Goal: Use online tool/utility: Utilize a website feature to perform a specific function

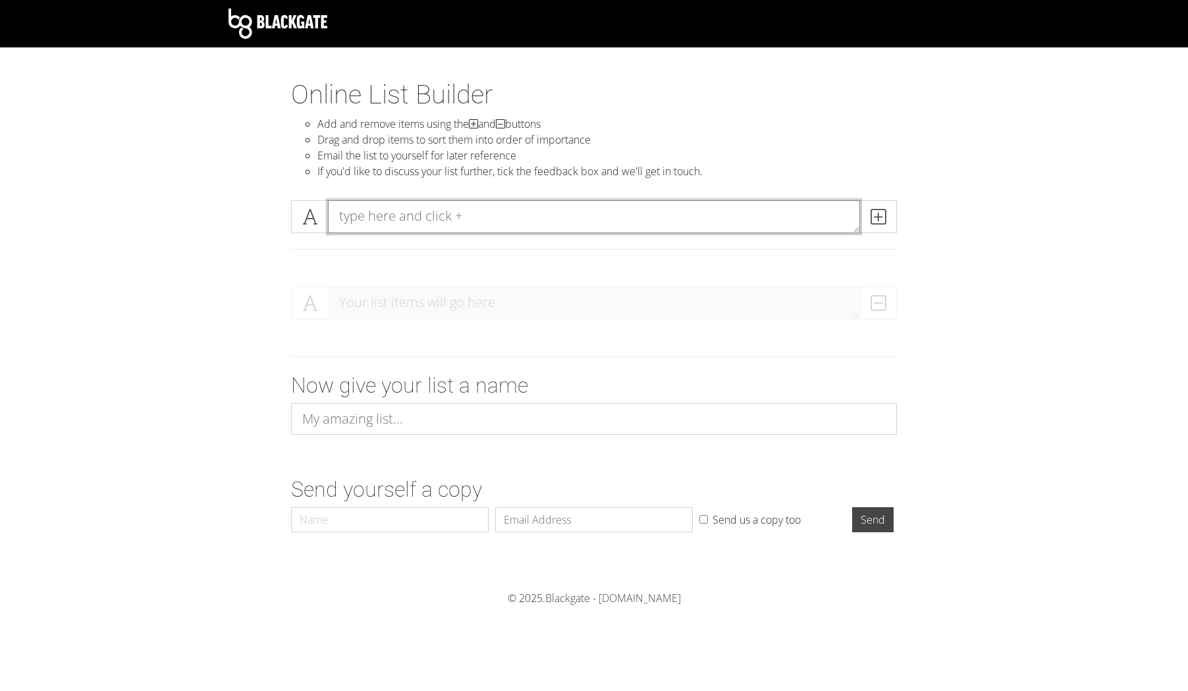
click at [362, 214] on textarea at bounding box center [594, 216] width 532 height 33
click at [352, 218] on textarea at bounding box center [594, 216] width 532 height 33
click at [342, 220] on textarea at bounding box center [594, 216] width 532 height 33
type textarea "Conversation #25"
click at [881, 221] on icon at bounding box center [878, 216] width 15 height 13
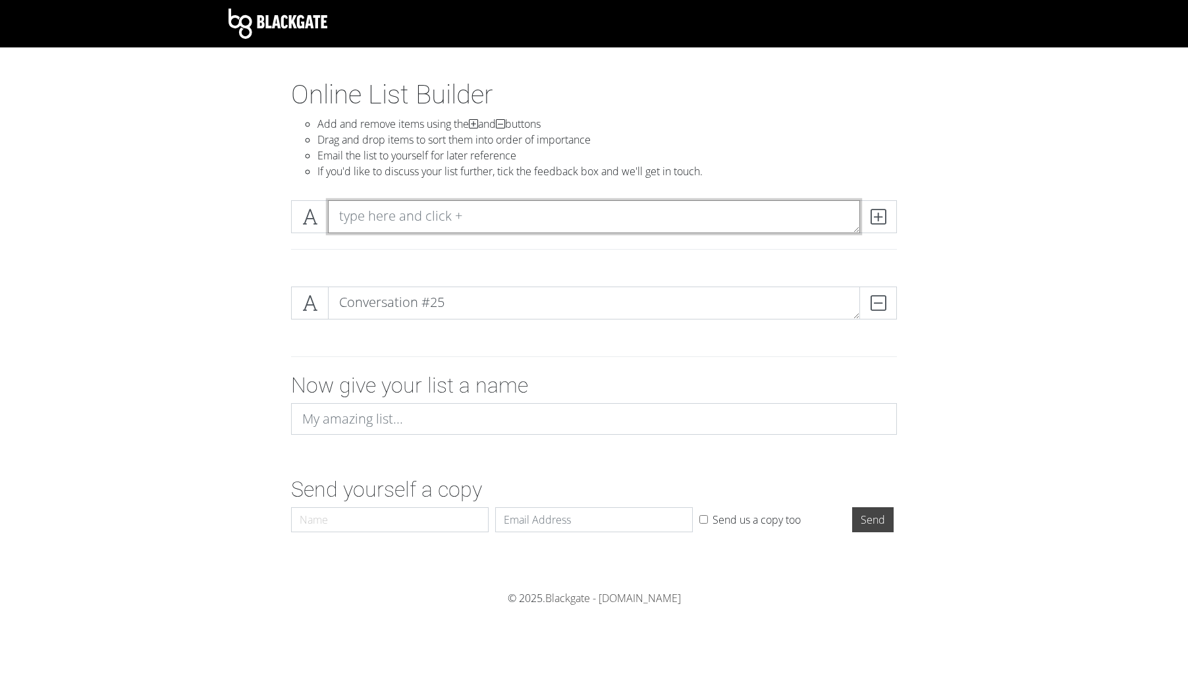
click at [349, 212] on textarea at bounding box center [594, 216] width 532 height 33
type textarea "Little Bird"
click at [874, 223] on icon at bounding box center [878, 216] width 15 height 13
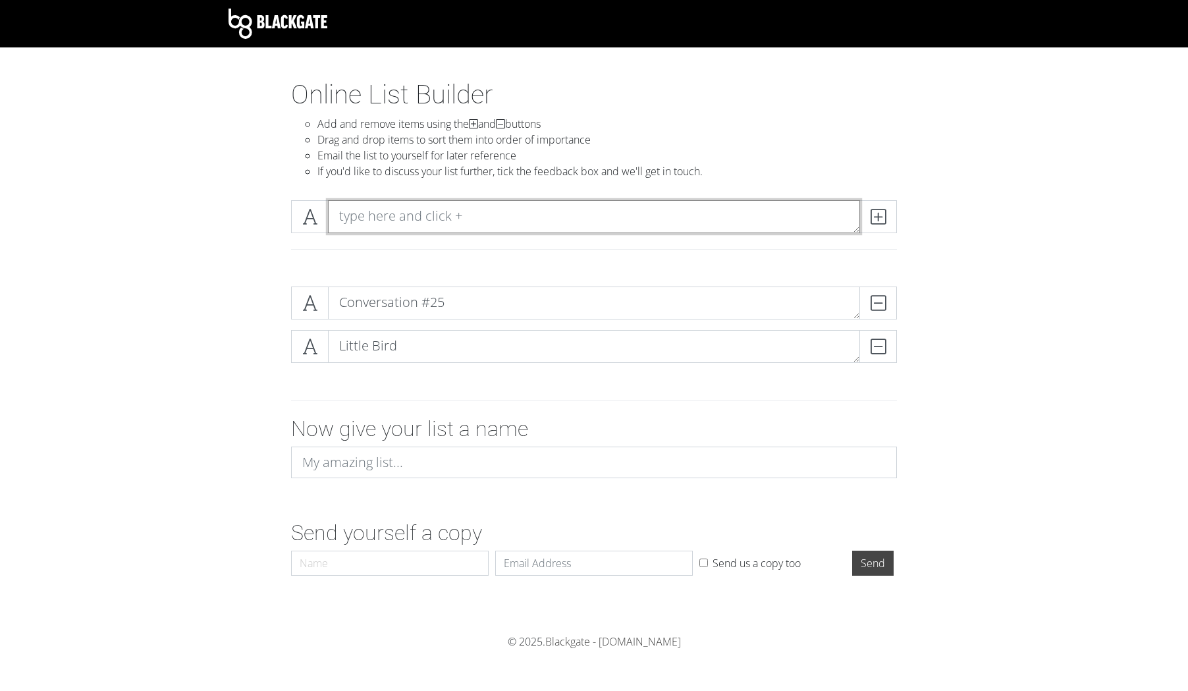
click at [346, 216] on textarea at bounding box center [594, 216] width 532 height 33
type textarea "Love is Love"
click at [882, 225] on span at bounding box center [879, 216] width 38 height 33
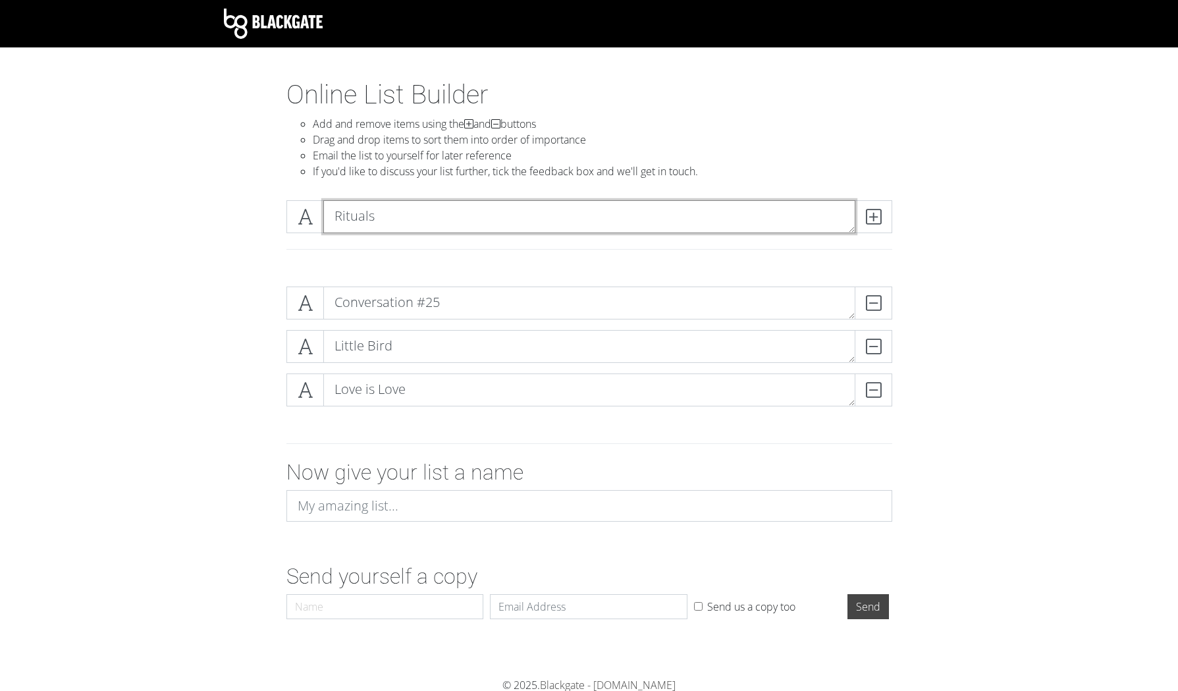
type textarea "Rituals"
click at [878, 215] on icon at bounding box center [873, 216] width 15 height 13
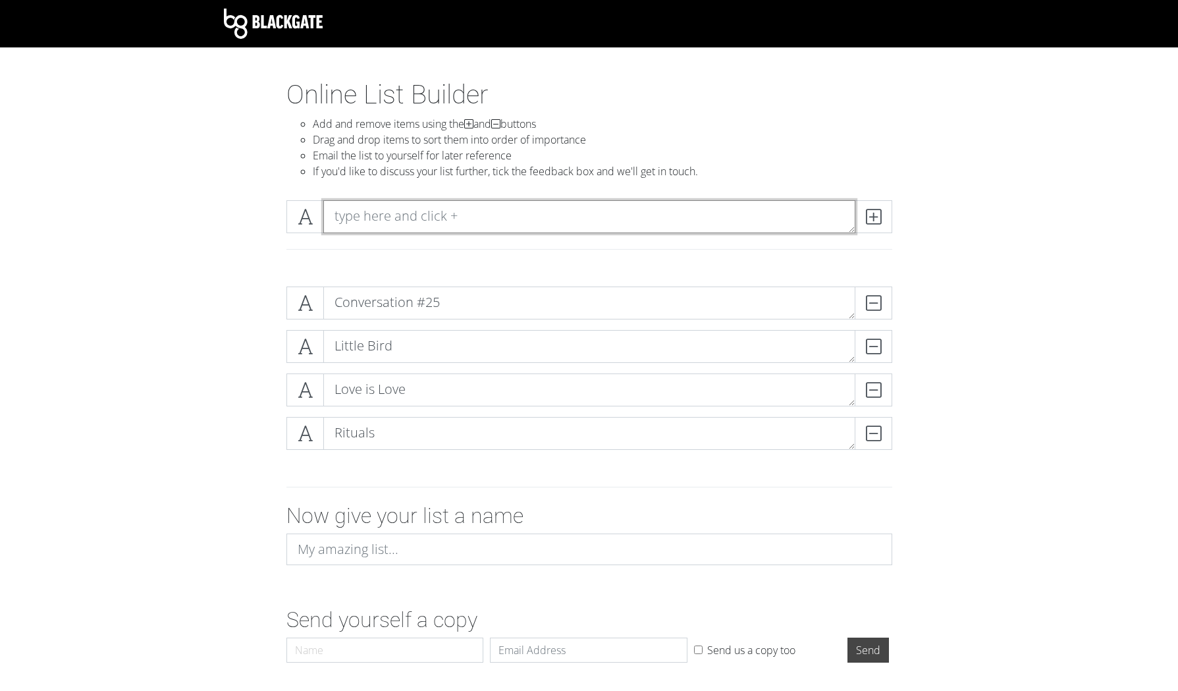
click at [353, 212] on textarea at bounding box center [589, 216] width 532 height 33
type textarea "Golden Calf"
click at [875, 215] on icon at bounding box center [873, 216] width 15 height 13
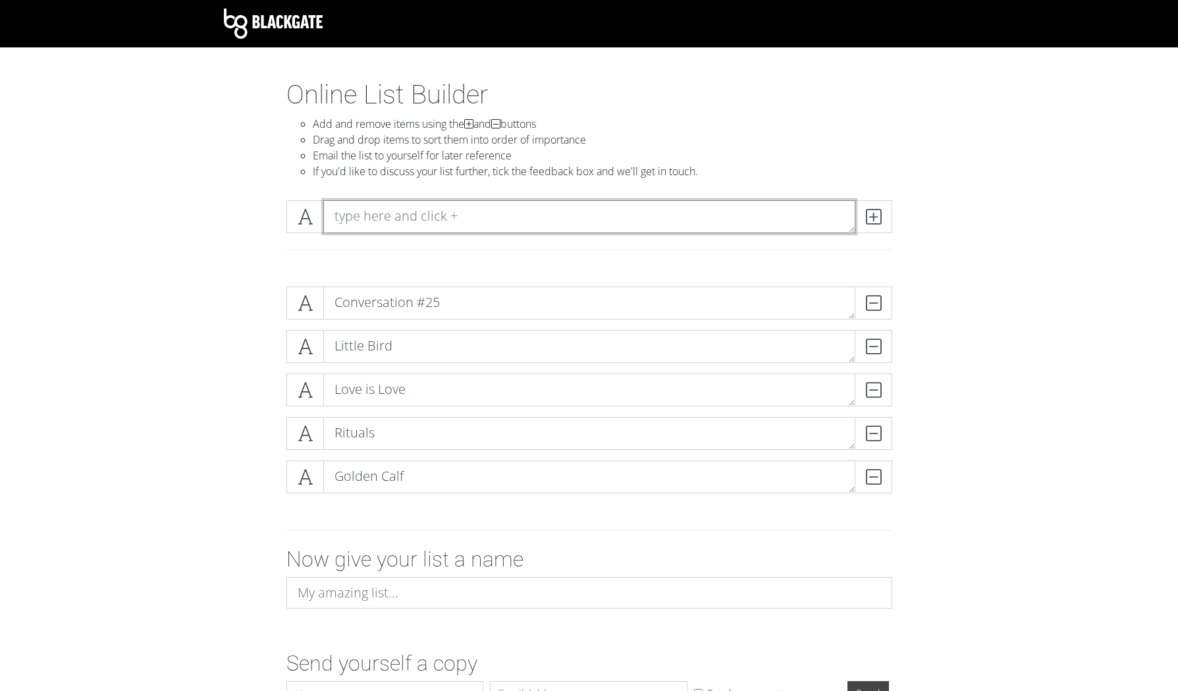
click at [379, 217] on textarea at bounding box center [589, 216] width 532 height 33
type textarea "Down That Hole"
click at [873, 217] on icon at bounding box center [873, 216] width 15 height 13
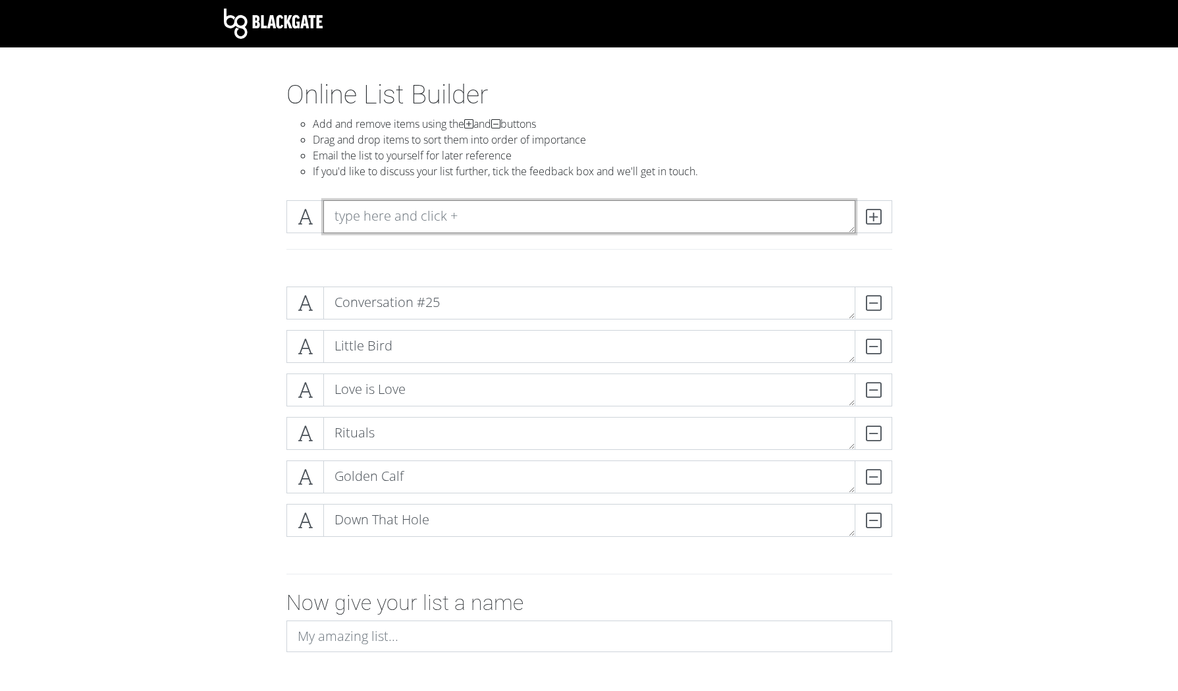
click at [360, 211] on textarea at bounding box center [589, 216] width 532 height 33
type textarea "Survive"
click at [872, 214] on icon at bounding box center [873, 216] width 15 height 13
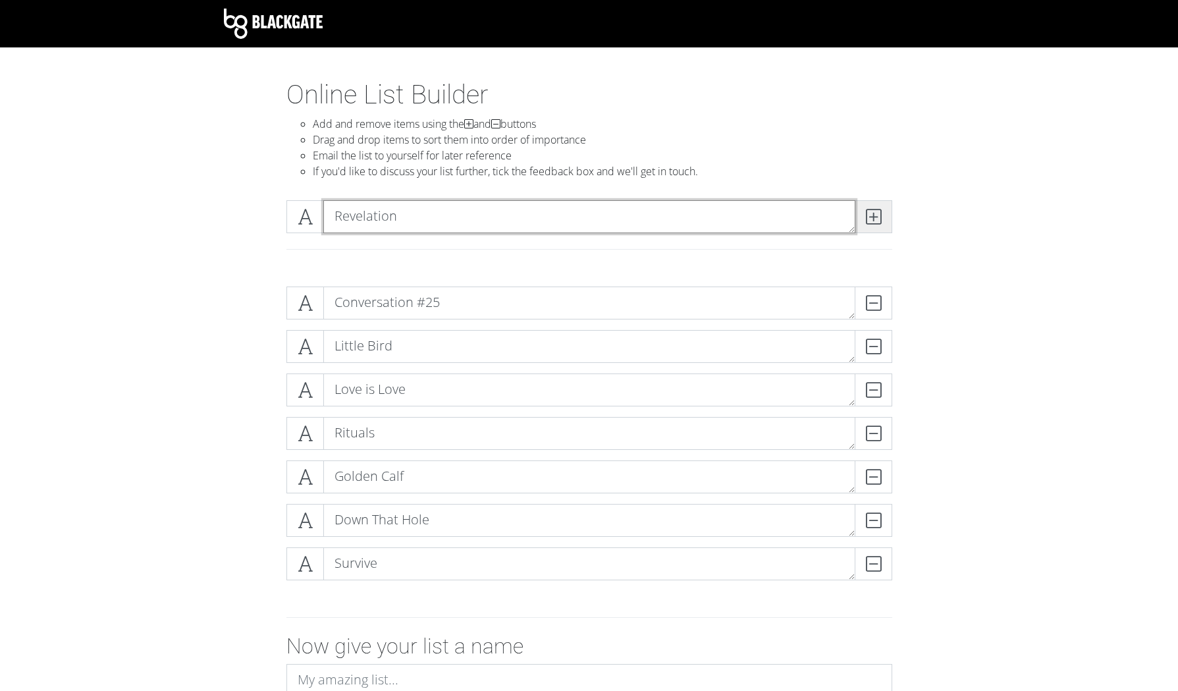
type textarea "Revelation"
click at [876, 218] on icon at bounding box center [873, 216] width 15 height 13
click at [408, 217] on textarea at bounding box center [589, 216] width 532 height 33
type textarea "Moving On"
click at [871, 220] on icon at bounding box center [873, 216] width 15 height 13
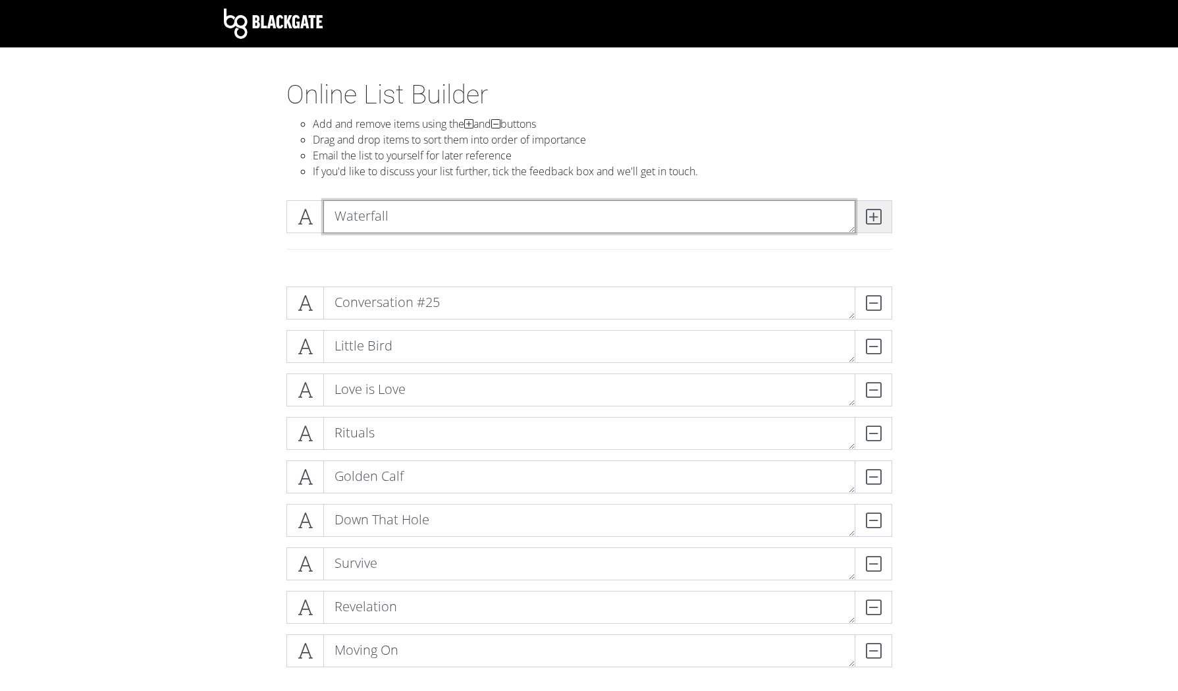
type textarea "Waterfall"
click at [869, 214] on icon at bounding box center [873, 216] width 15 height 13
click at [295, 216] on span at bounding box center [306, 216] width 38 height 33
click at [304, 219] on icon at bounding box center [305, 216] width 15 height 13
click at [380, 219] on textarea at bounding box center [589, 216] width 532 height 33
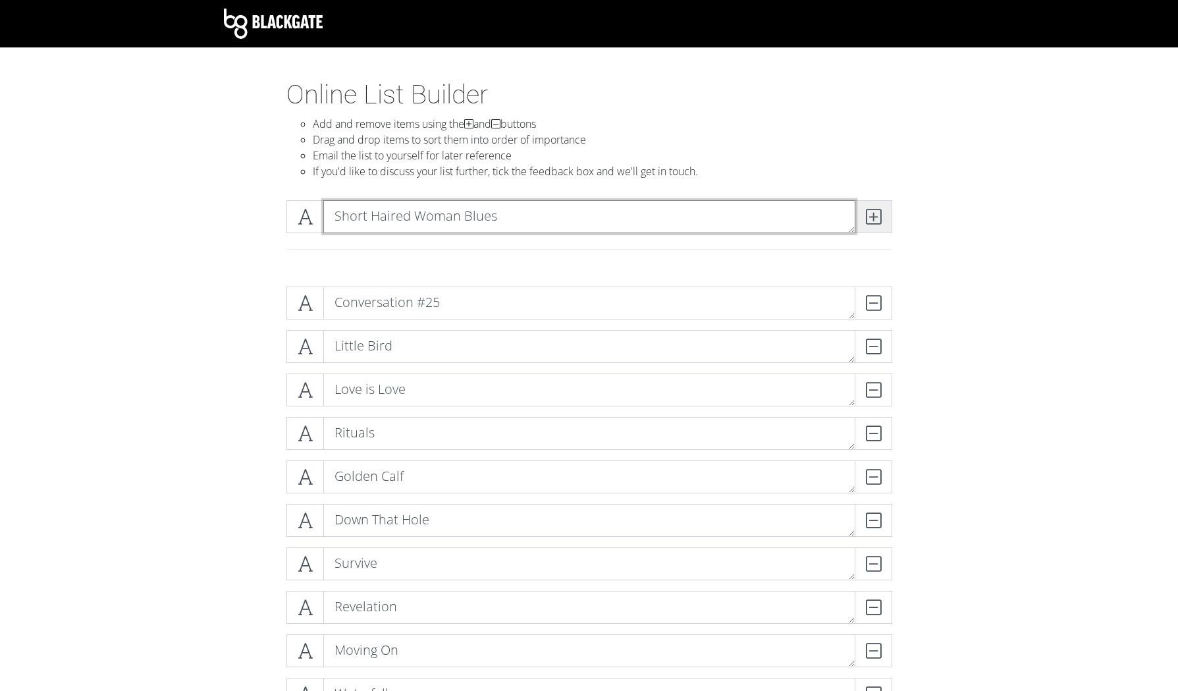
type textarea "Short Haired Woman Blues"
click at [879, 219] on icon at bounding box center [873, 216] width 15 height 13
type textarea "Heart"
click at [871, 221] on icon at bounding box center [873, 216] width 15 height 13
click at [389, 213] on textarea at bounding box center [589, 216] width 532 height 33
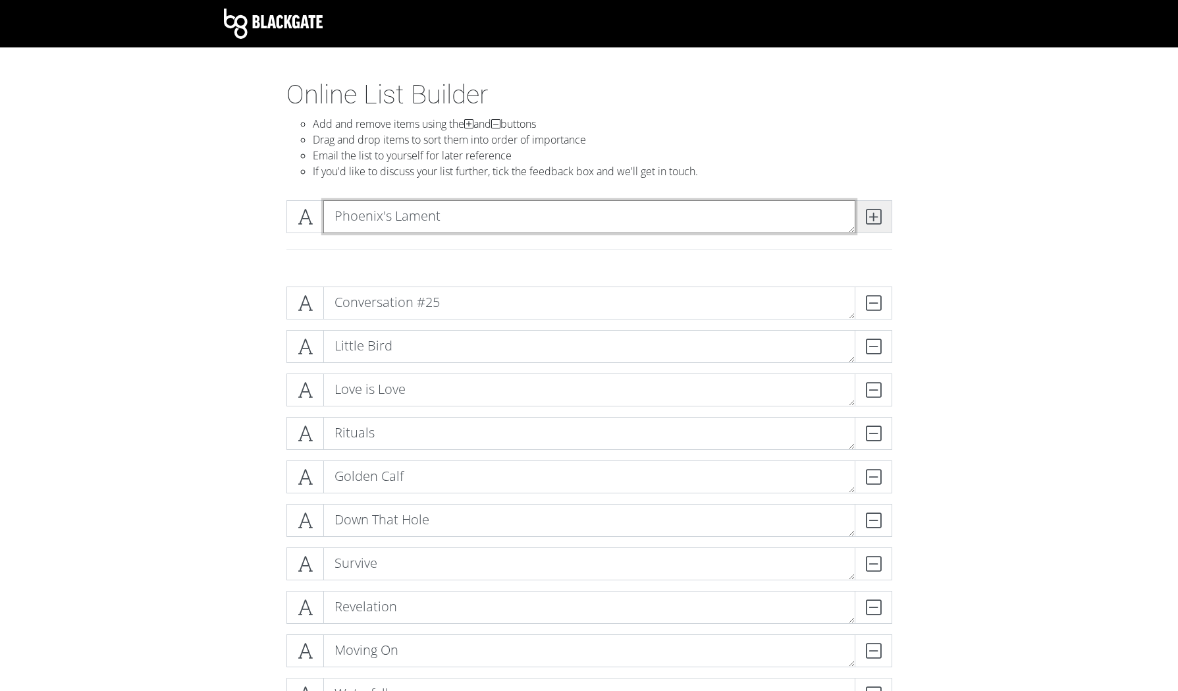
type textarea "Phoenix's Lament"
click at [877, 220] on icon at bounding box center [873, 216] width 15 height 13
type textarea "[PERSON_NAME]'s Air"
click at [880, 217] on icon at bounding box center [873, 216] width 15 height 13
click at [415, 217] on textarea at bounding box center [589, 216] width 532 height 33
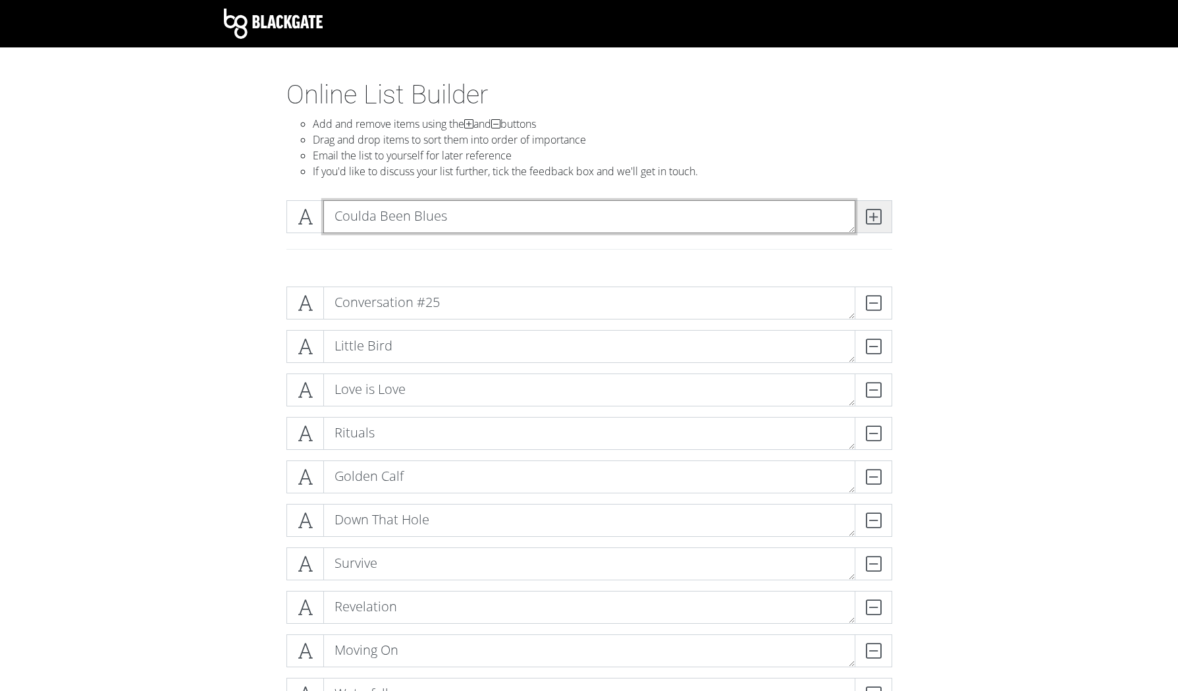
type textarea "Coulda Been Blues"
click at [876, 219] on icon at bounding box center [873, 216] width 15 height 13
click at [366, 222] on textarea at bounding box center [589, 216] width 532 height 33
type textarea "If You Want Me"
click at [873, 219] on icon at bounding box center [873, 216] width 15 height 13
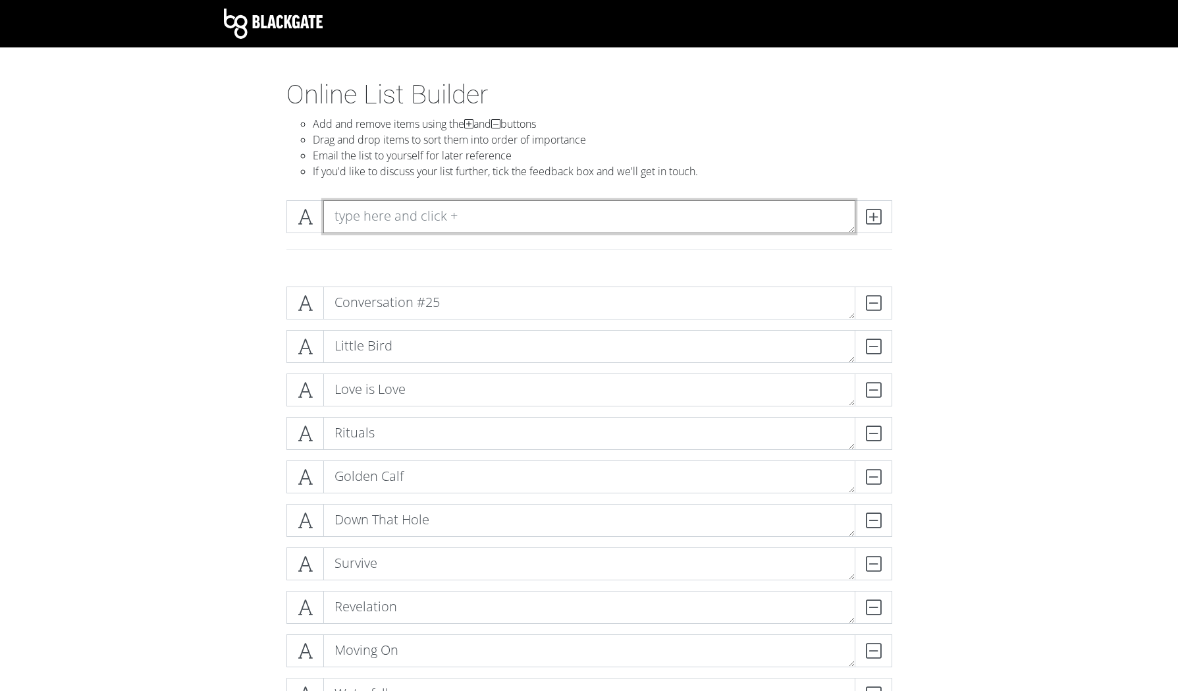
click at [366, 223] on textarea at bounding box center [589, 216] width 532 height 33
type textarea "Road Trip Song"
click at [874, 213] on icon at bounding box center [873, 216] width 15 height 13
click at [412, 221] on textarea at bounding box center [589, 216] width 532 height 33
type textarea "Tear It Down"
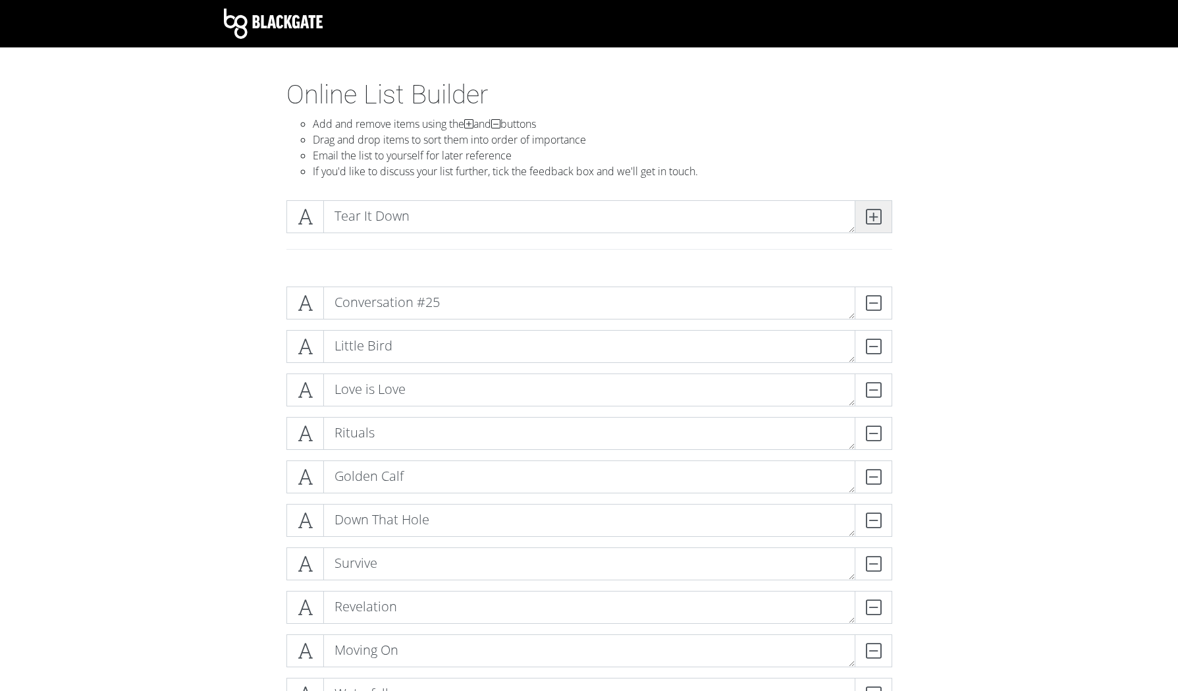
click at [875, 216] on icon at bounding box center [873, 216] width 15 height 13
click at [347, 224] on textarea at bounding box center [589, 216] width 532 height 33
type textarea "Green Eyes"
click at [870, 216] on icon at bounding box center [873, 216] width 15 height 13
click at [443, 218] on textarea at bounding box center [589, 216] width 532 height 33
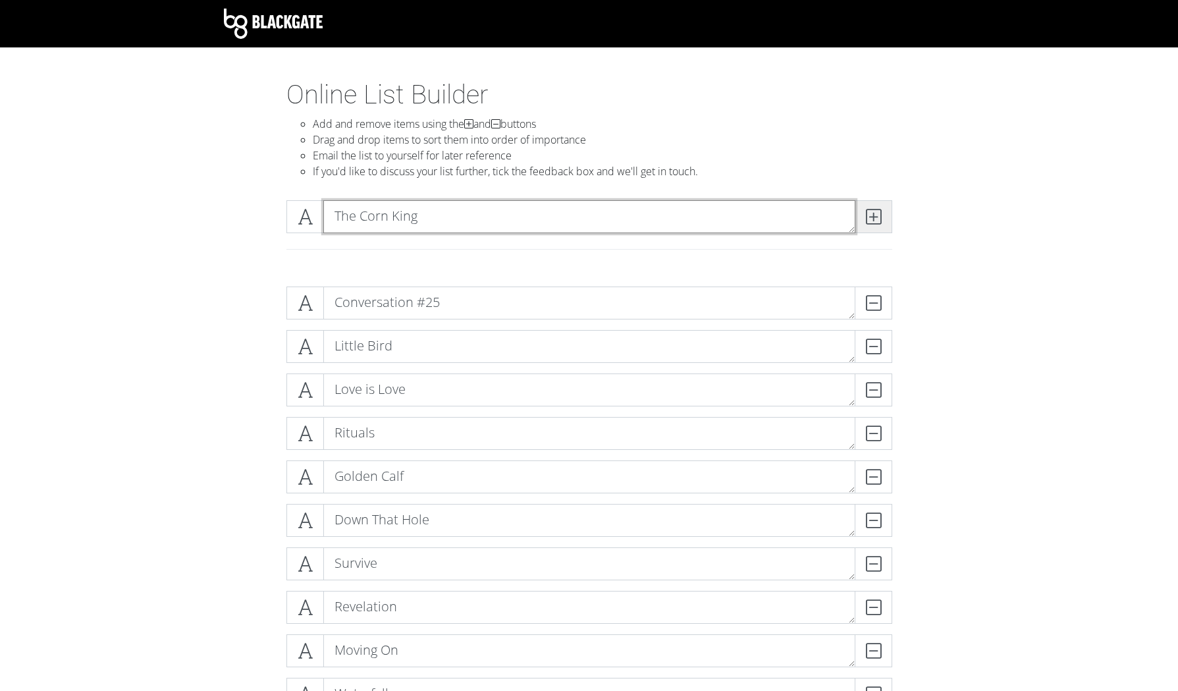
type textarea "The Corn King"
click at [869, 223] on icon at bounding box center [873, 216] width 15 height 13
click at [375, 212] on textarea at bounding box center [589, 216] width 532 height 33
type textarea "The Fields Have Ears"
click at [875, 212] on icon at bounding box center [873, 216] width 15 height 13
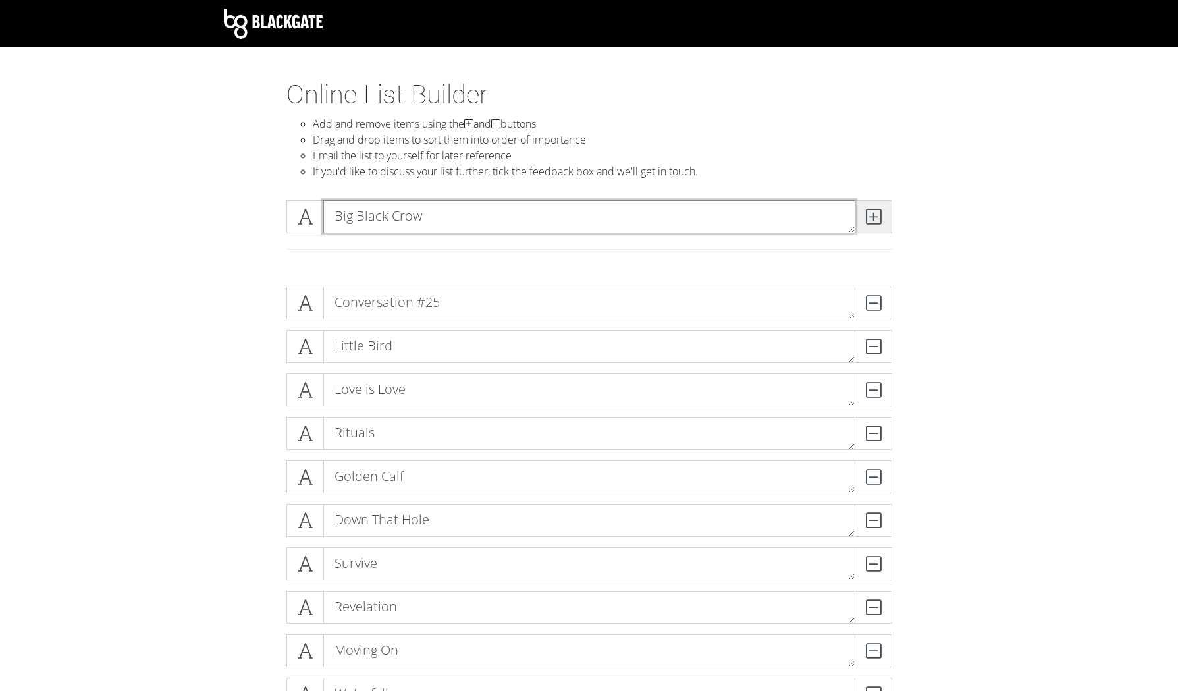
type textarea "Big Black Crow"
click at [875, 219] on icon at bounding box center [873, 216] width 15 height 13
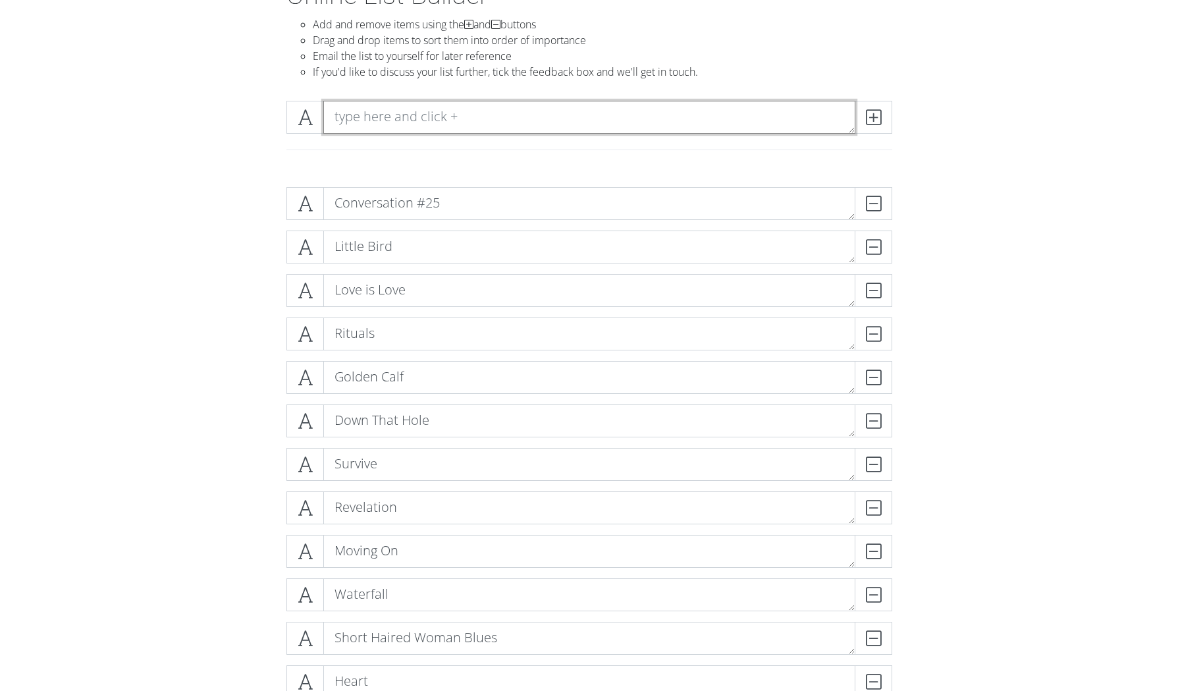
scroll to position [96, 0]
click at [393, 126] on textarea at bounding box center [589, 121] width 532 height 33
type textarea "Wind Blows"
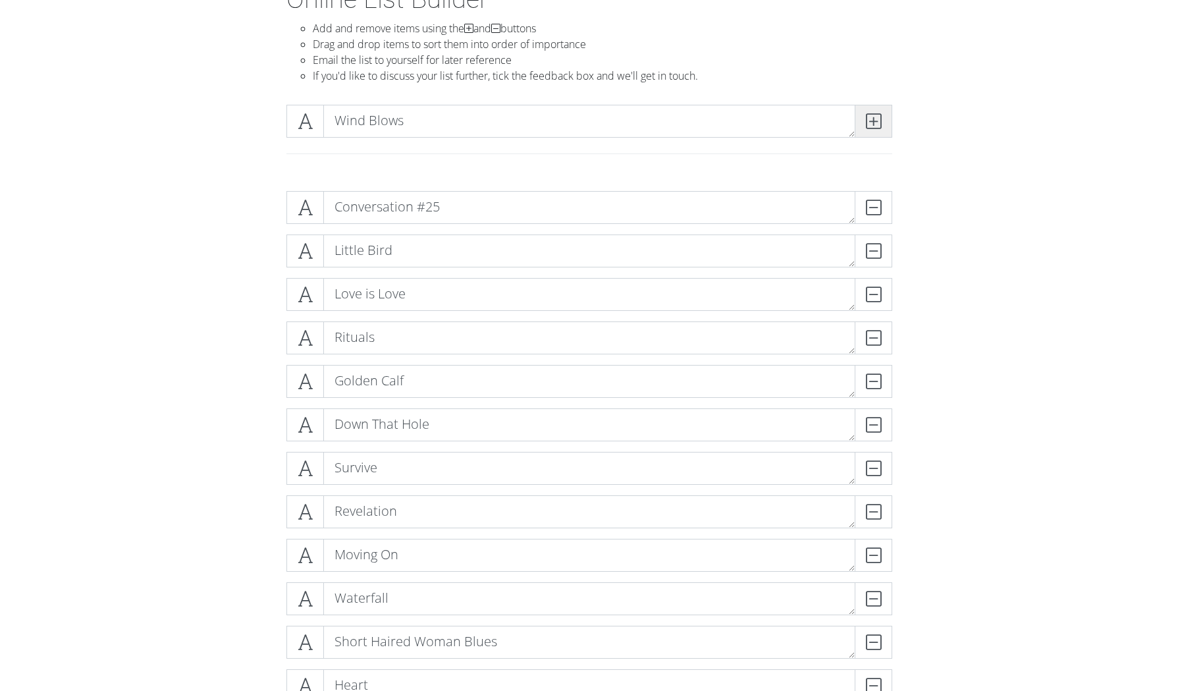
click at [875, 121] on icon at bounding box center [873, 121] width 15 height 13
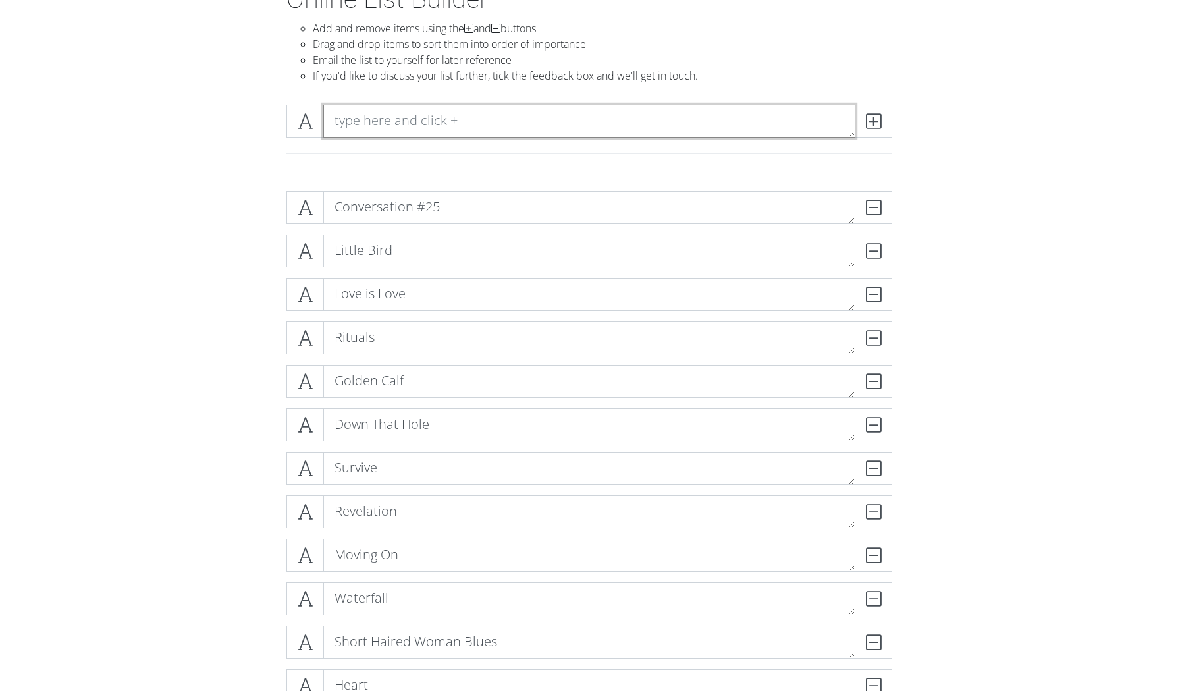
click at [360, 110] on textarea at bounding box center [589, 121] width 532 height 33
type textarea "Post Mortem"
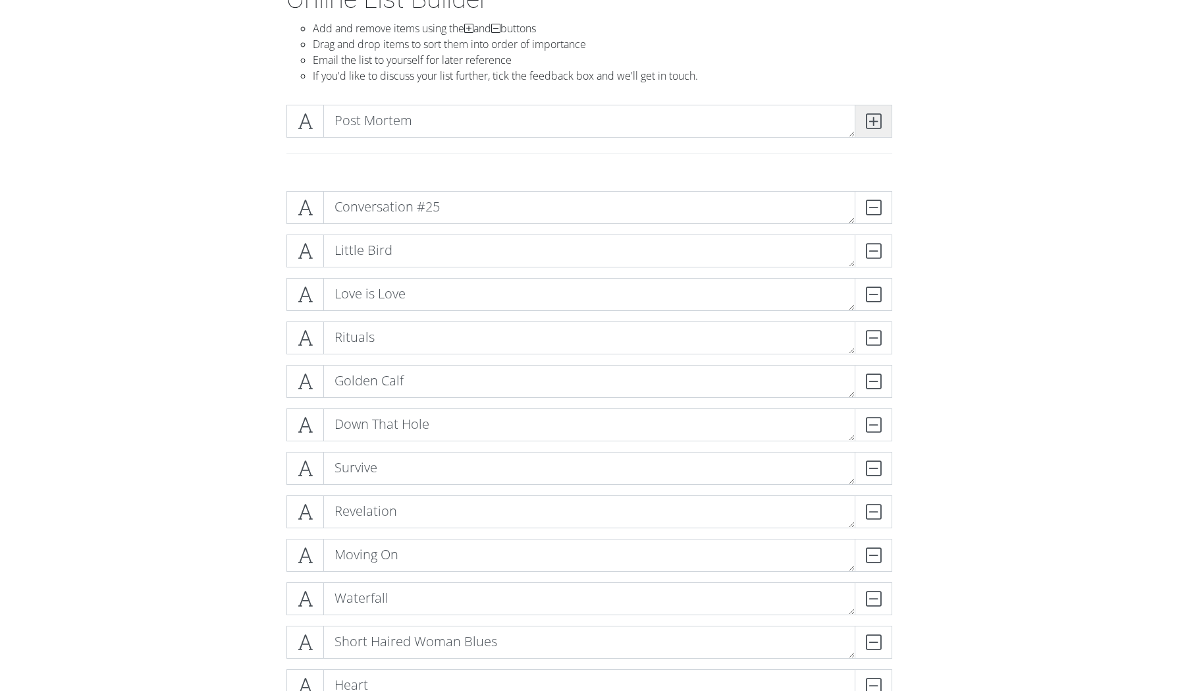
click at [869, 128] on icon at bounding box center [873, 121] width 15 height 13
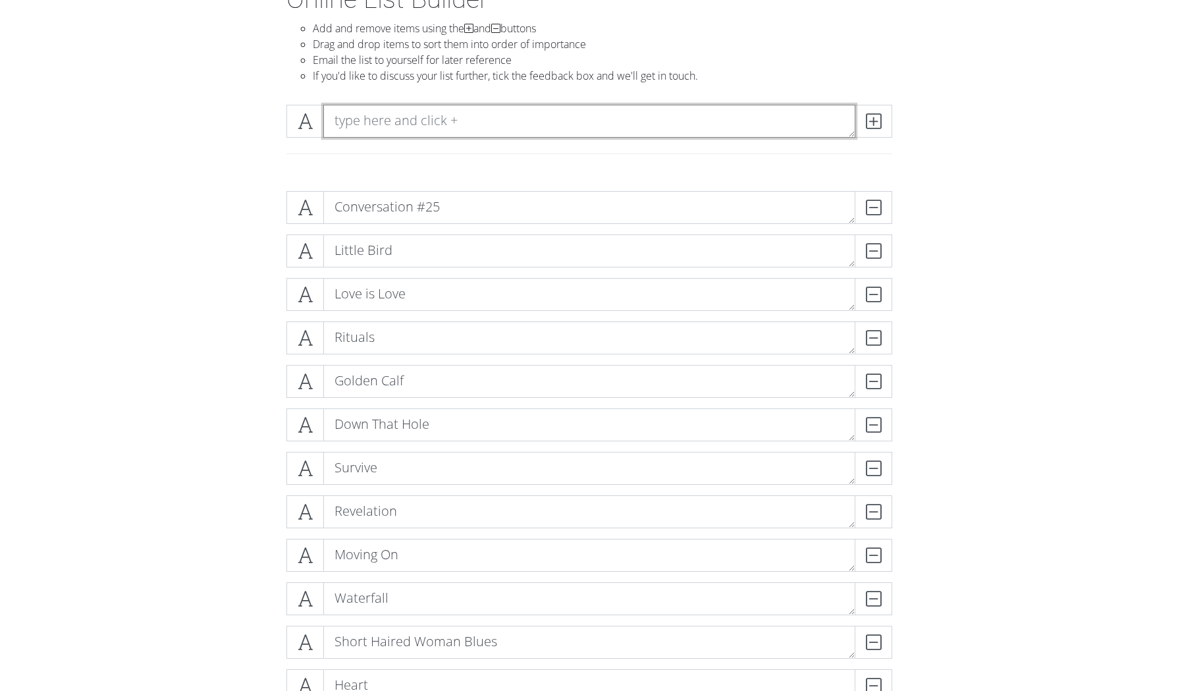
click at [366, 124] on textarea at bounding box center [589, 121] width 532 height 33
type textarea "Not Naming Names"
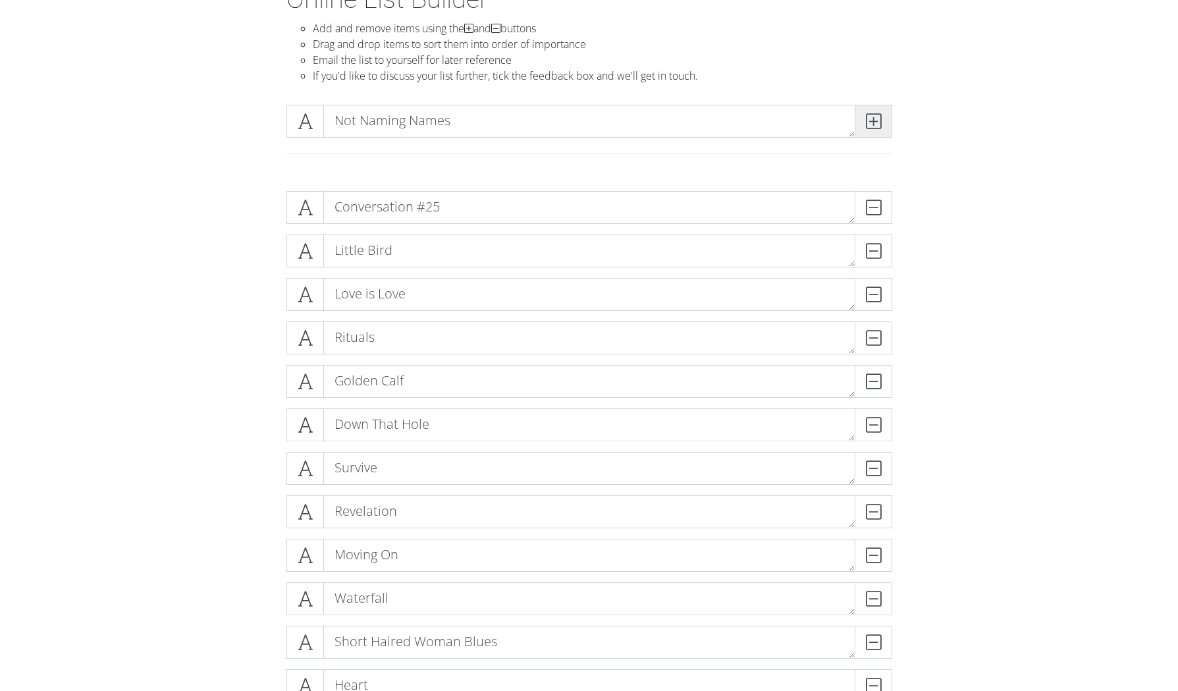
click at [878, 127] on icon at bounding box center [873, 121] width 15 height 13
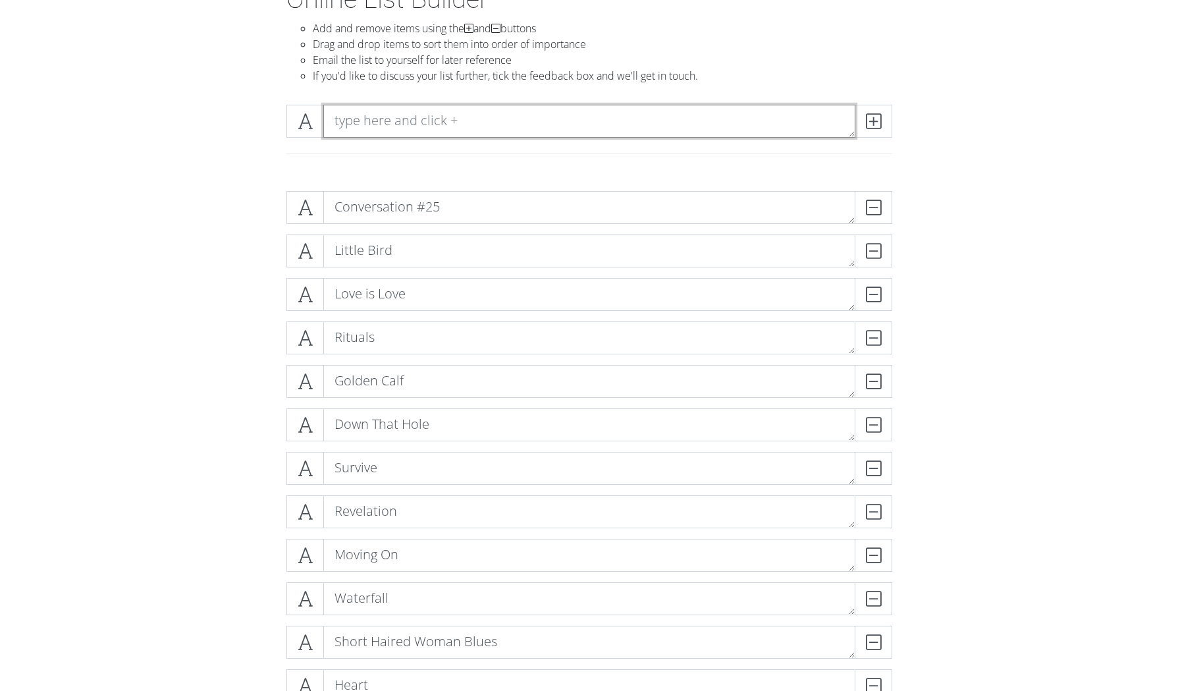
click at [378, 127] on textarea at bounding box center [589, 121] width 532 height 33
click at [383, 129] on textarea at bounding box center [589, 121] width 532 height 33
type textarea "h"
type textarea "Hymn #25"
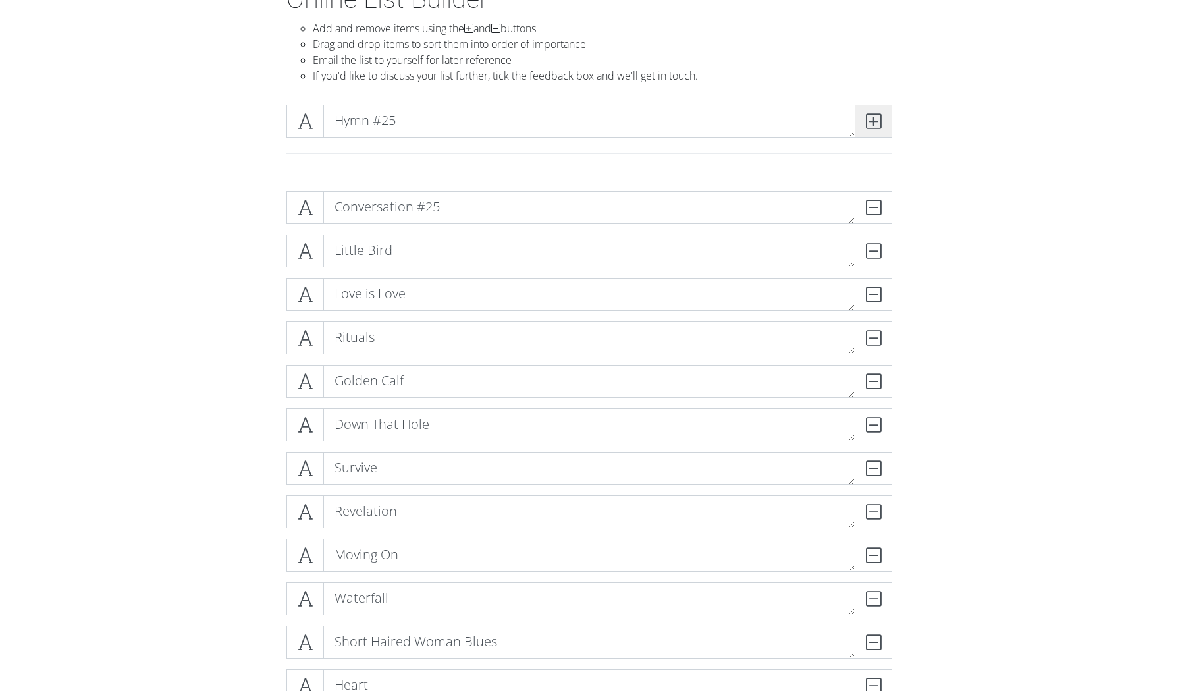
click at [879, 120] on icon at bounding box center [873, 121] width 15 height 13
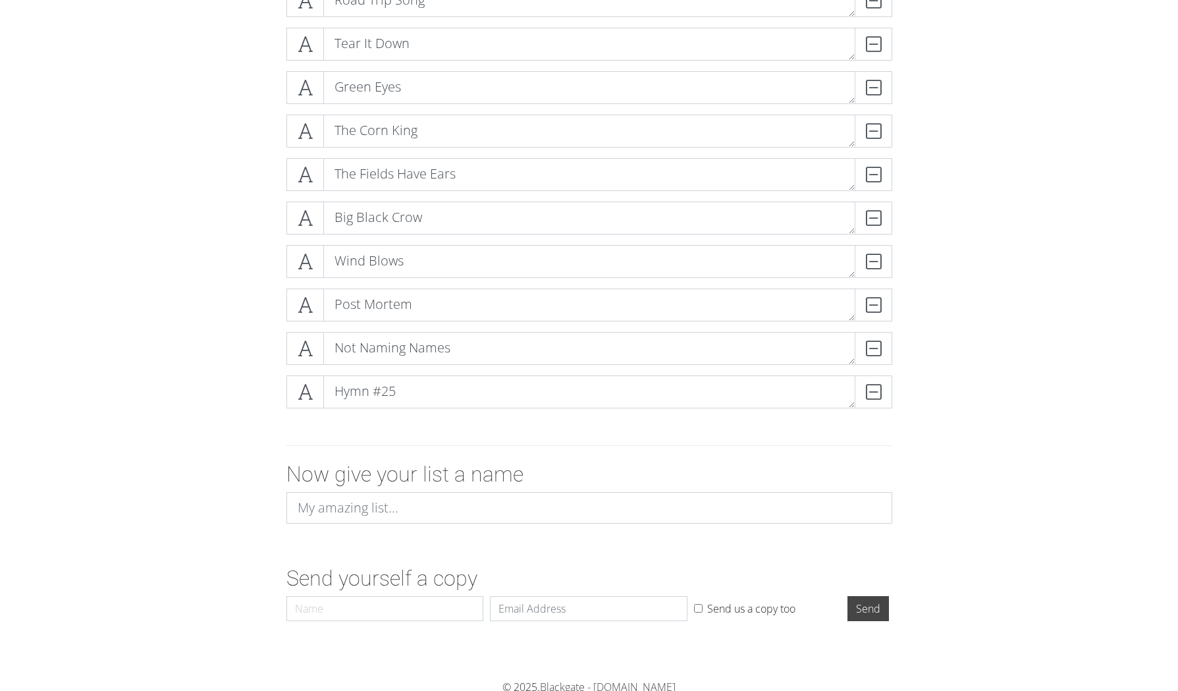
scroll to position [1002, 0]
click at [317, 508] on input at bounding box center [590, 504] width 606 height 32
type input "Set List"
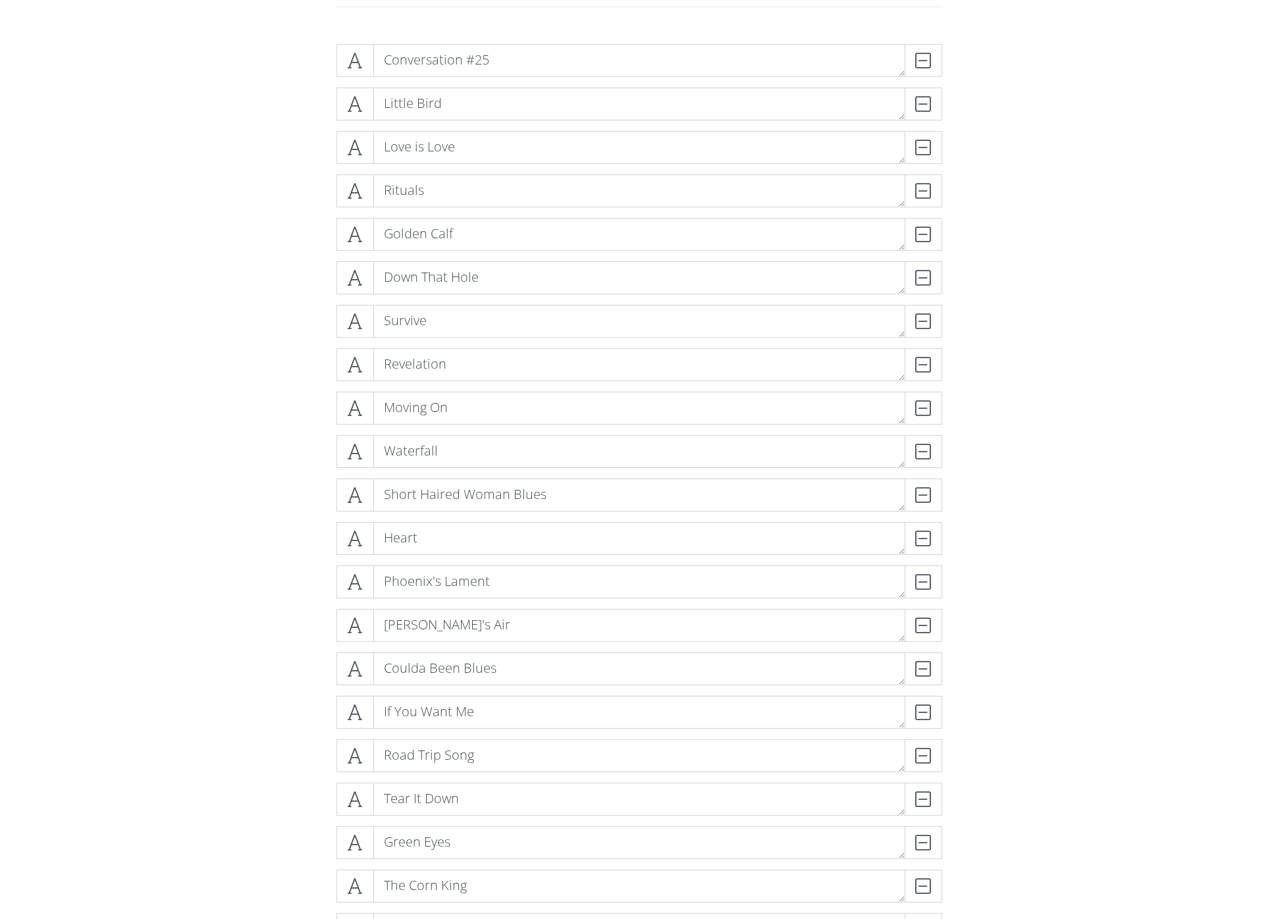
scroll to position [226, 0]
